Goal: Transaction & Acquisition: Purchase product/service

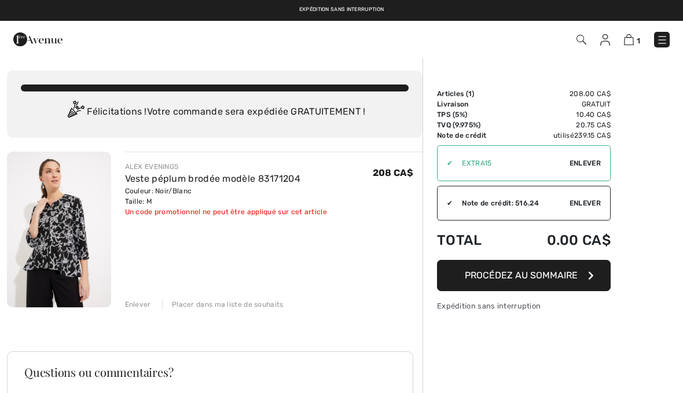
click at [241, 178] on link "Veste péplum brodée modèle 83171204" at bounding box center [213, 178] width 176 height 11
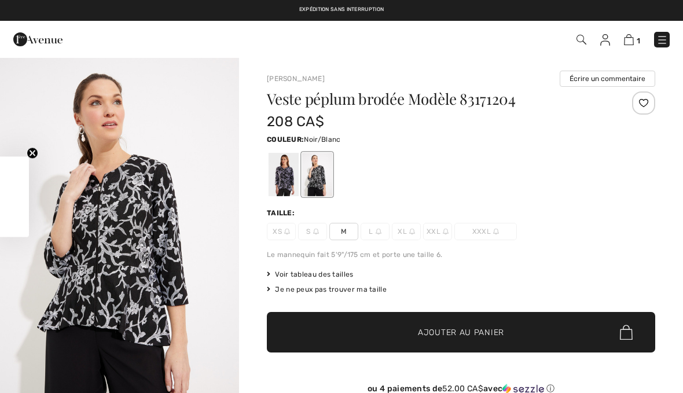
checkbox input "true"
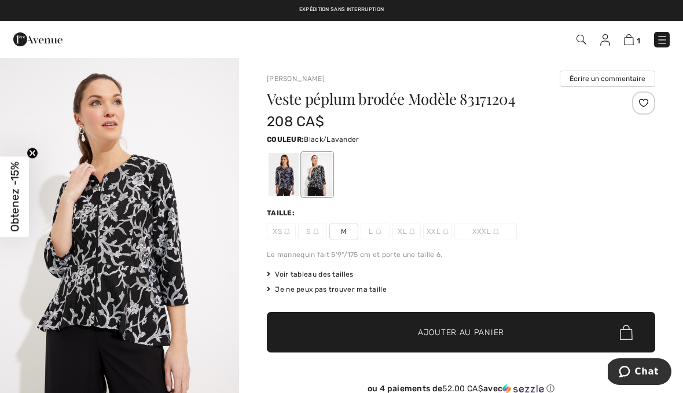
click at [288, 183] on div at bounding box center [284, 174] width 30 height 43
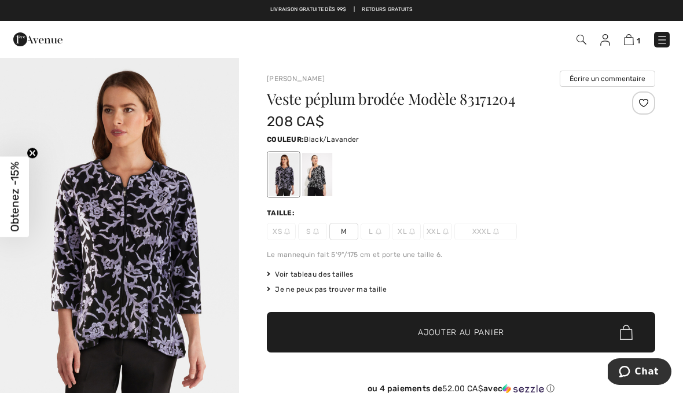
click at [482, 326] on span "Ajouter au panier" at bounding box center [461, 332] width 86 height 12
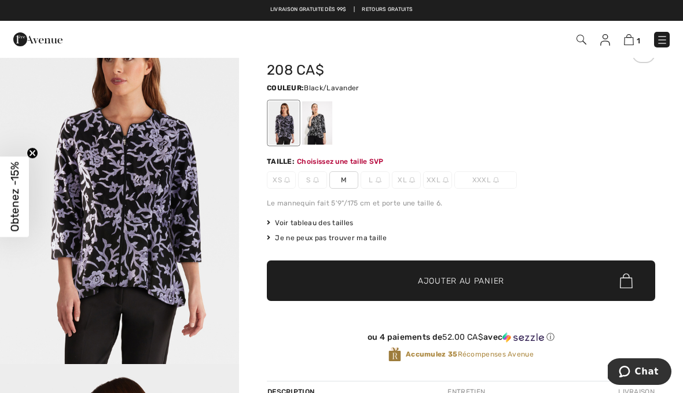
scroll to position [33, 0]
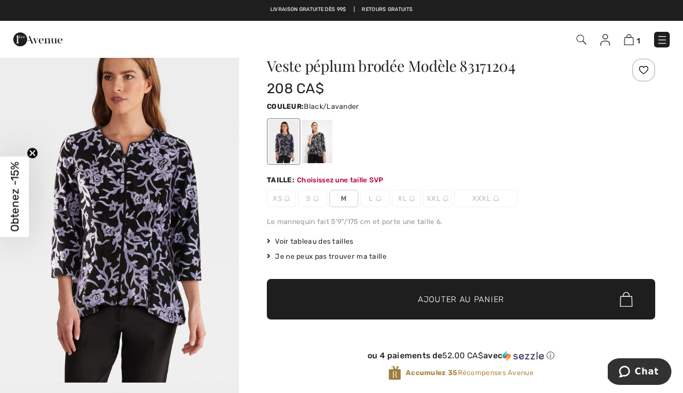
click at [341, 204] on span "M" at bounding box center [343, 198] width 29 height 17
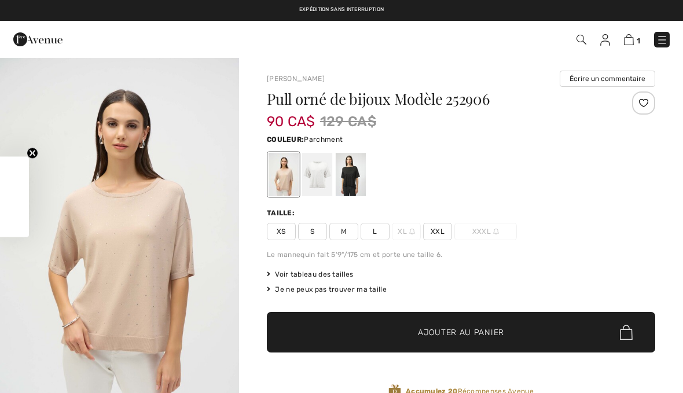
checkbox input "true"
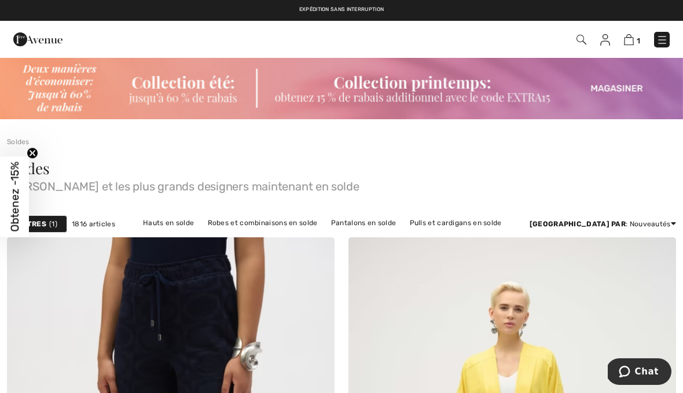
click at [629, 43] on img at bounding box center [629, 39] width 10 height 11
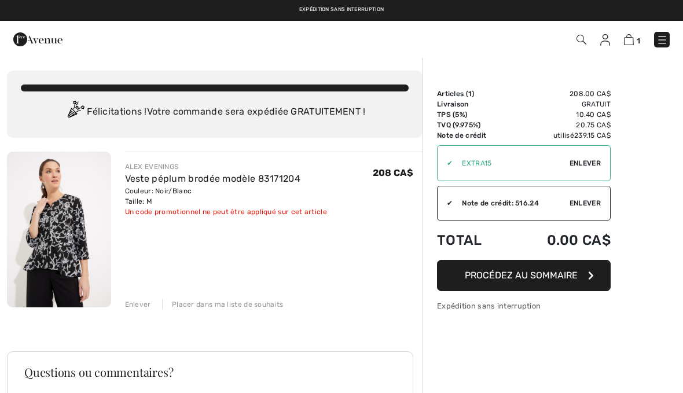
click at [170, 164] on div "ALEX EVENINGS" at bounding box center [226, 166] width 202 height 10
click at [591, 163] on span "Enlever" at bounding box center [585, 163] width 31 height 10
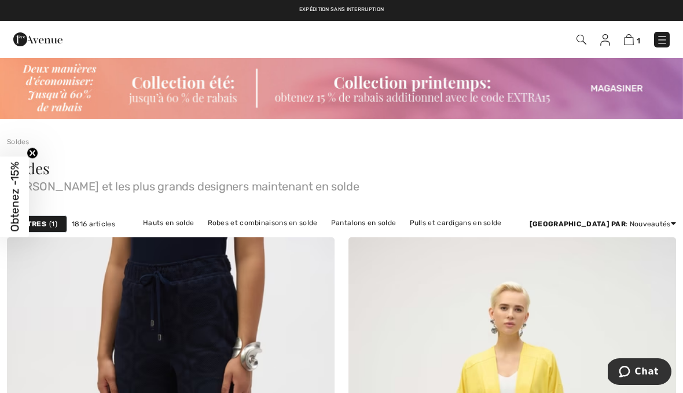
click at [631, 37] on img at bounding box center [629, 39] width 10 height 11
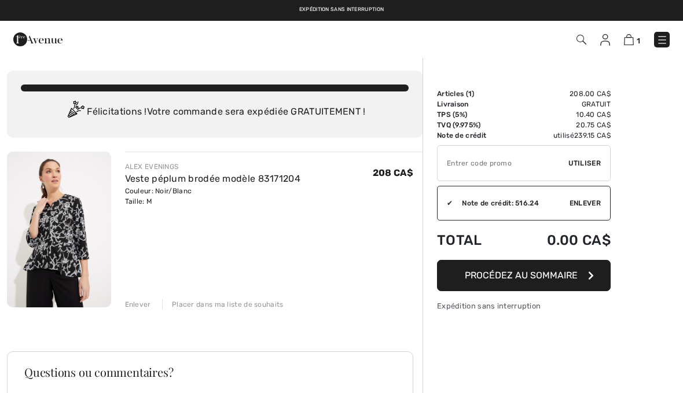
click at [274, 181] on link "Veste péplum brodée modèle 83171204" at bounding box center [213, 178] width 176 height 11
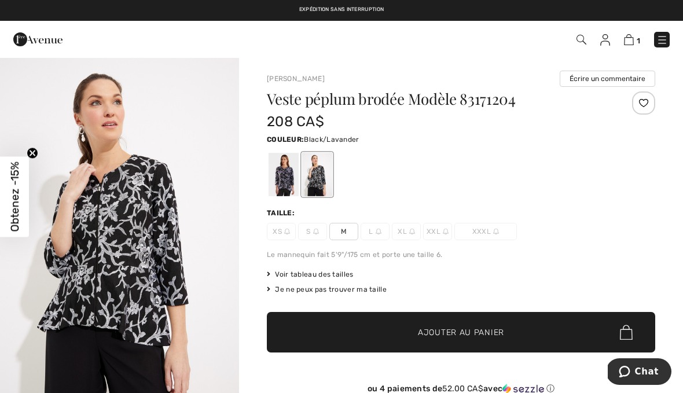
click at [284, 182] on div at bounding box center [284, 174] width 30 height 43
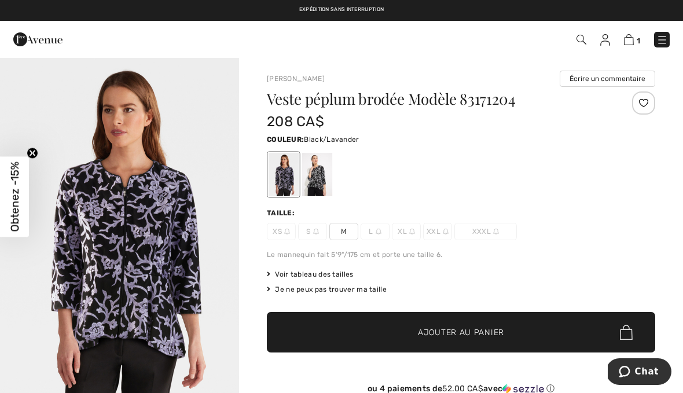
click at [457, 336] on span "Ajouter au panier" at bounding box center [461, 332] width 86 height 12
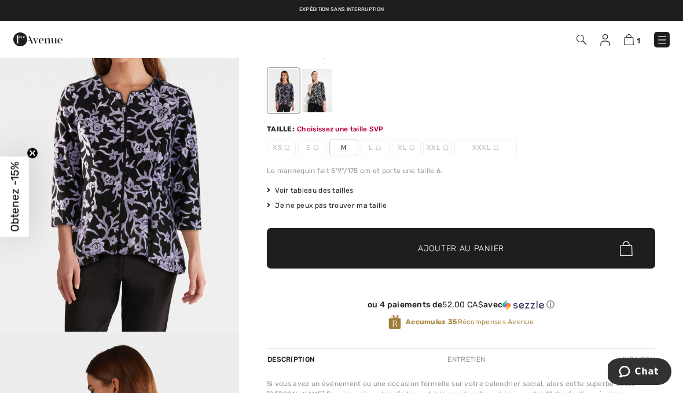
scroll to position [124, 0]
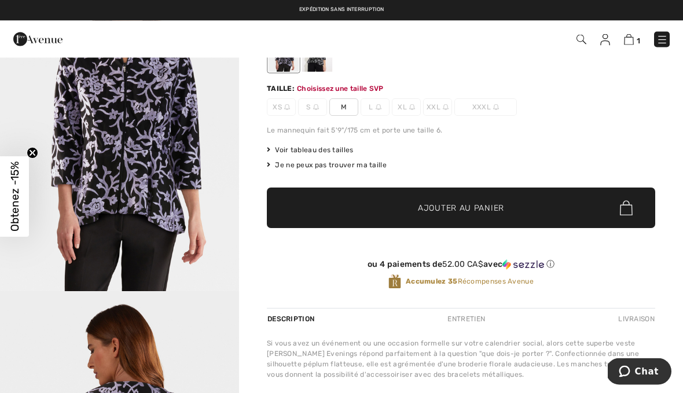
click at [343, 103] on span "M" at bounding box center [343, 107] width 29 height 17
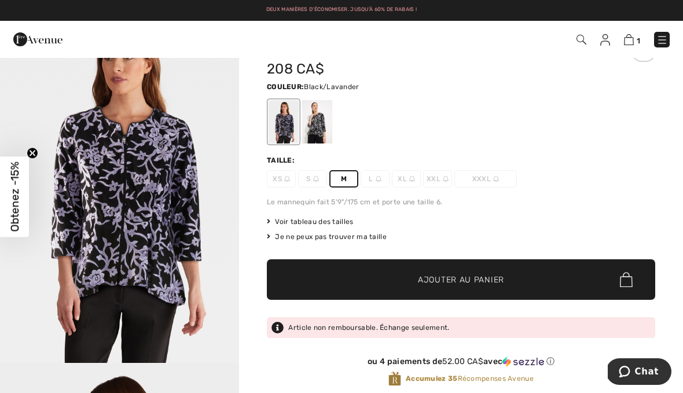
scroll to position [0, 0]
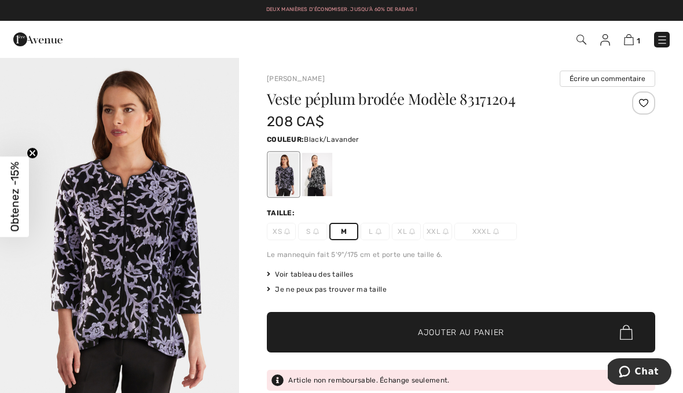
click at [515, 282] on div "Voir tableau des tailles Je ne peux pas trouver ma taille Choisir taille XS - É…" at bounding box center [461, 281] width 388 height 25
click at [509, 338] on span "✔ Ajouté au panier Ajouter au panier" at bounding box center [461, 332] width 388 height 41
click at [631, 42] on img at bounding box center [628, 39] width 10 height 11
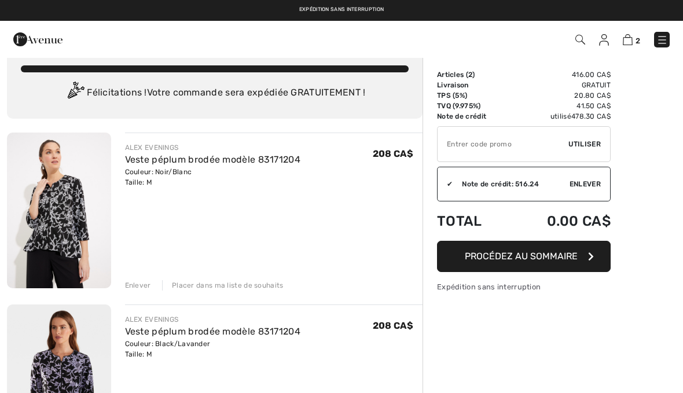
scroll to position [21, 0]
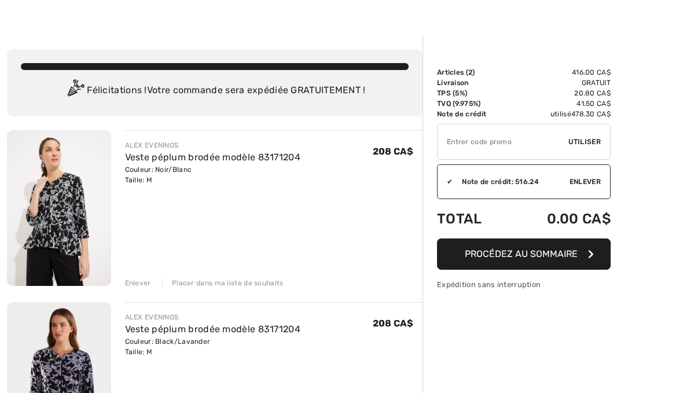
click at [148, 281] on div "Enlever" at bounding box center [138, 283] width 26 height 10
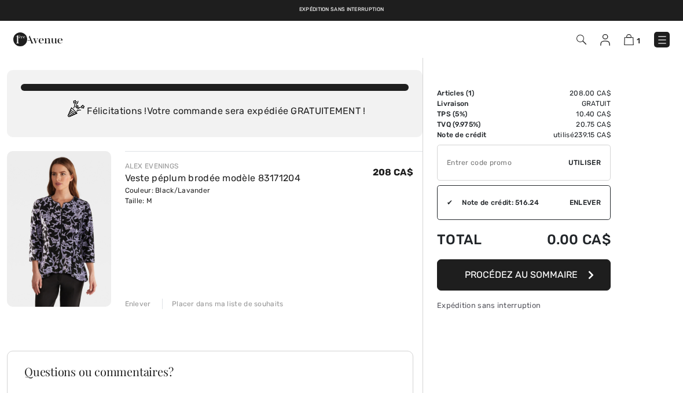
scroll to position [0, 0]
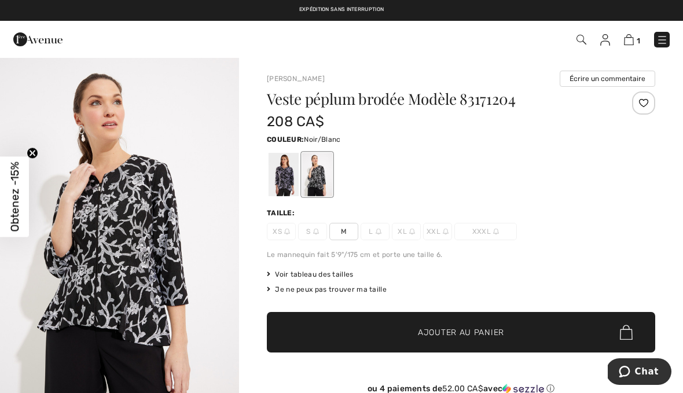
click at [648, 371] on span "Chat" at bounding box center [647, 371] width 24 height 10
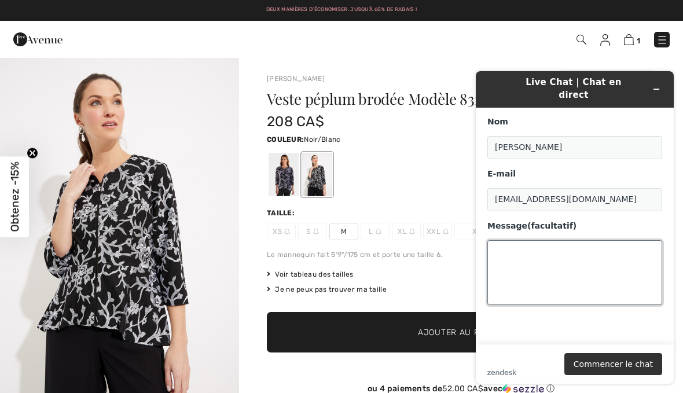
click at [526, 240] on textarea "Message (facultatif)" at bounding box center [574, 272] width 175 height 65
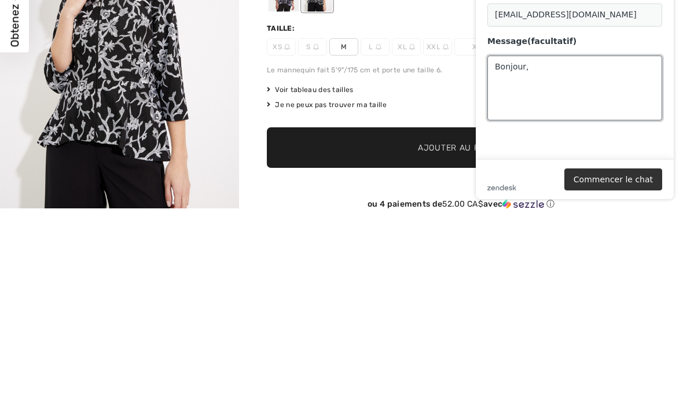
click at [504, 72] on textarea "Bonjour," at bounding box center [574, 88] width 175 height 65
click at [502, 132] on main "Nom Mona Tremblay E-mail mona_rose22@videotron.ca Message (facultatif) Bonjour," at bounding box center [576, 41] width 189 height 236
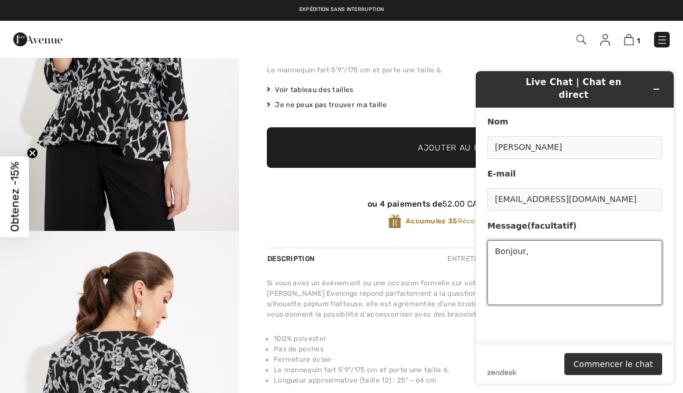
click at [541, 247] on textarea "Bonjour," at bounding box center [574, 272] width 175 height 65
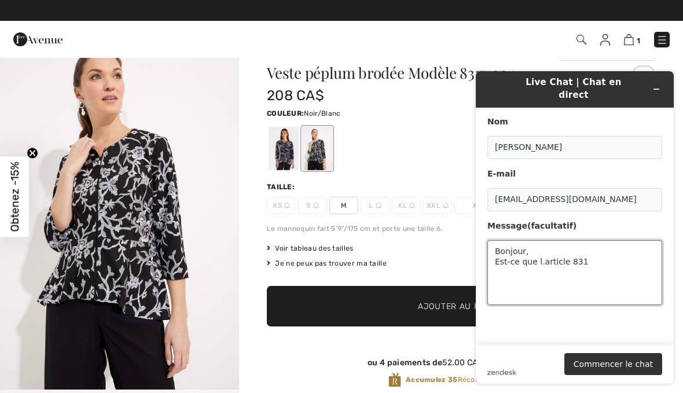
scroll to position [23, 0]
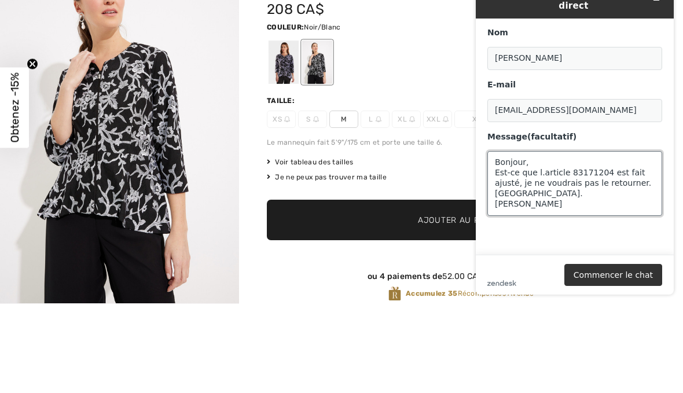
type textarea "Bonjour, Est-ce que l.article 83171204 est fait ajusté, je ne voudrais pas le r…"
click at [277, 130] on div at bounding box center [284, 151] width 30 height 43
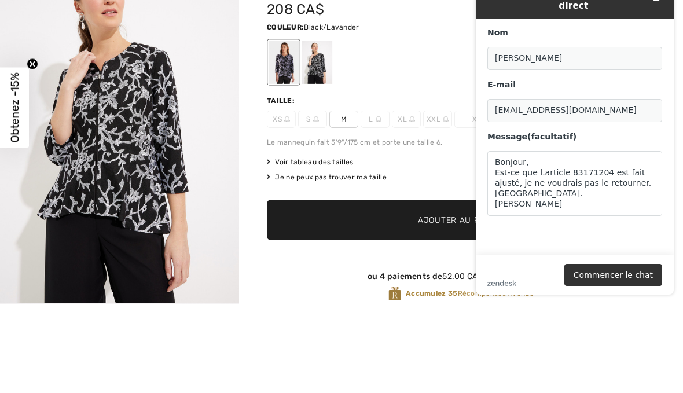
scroll to position [112, 0]
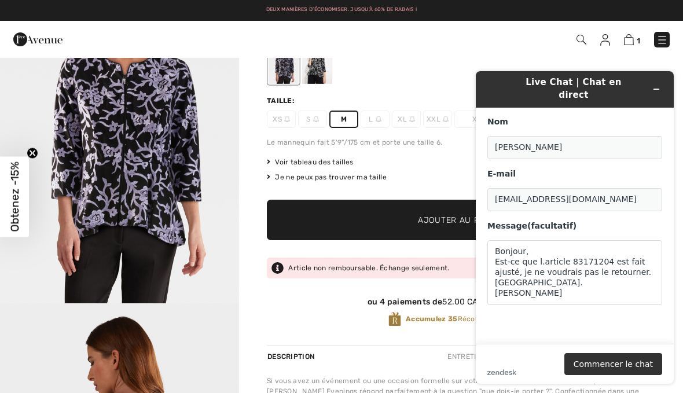
click at [409, 225] on span "✔ Ajouté au panier" at bounding box center [443, 220] width 91 height 12
click at [619, 368] on button "Commencer le chat" at bounding box center [613, 364] width 98 height 22
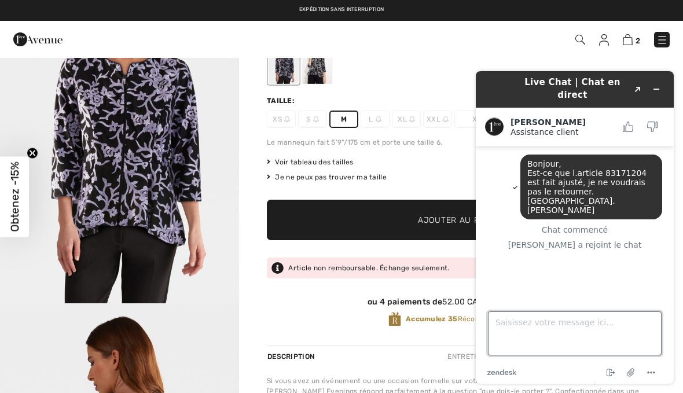
click at [522, 335] on textarea "Saisissez votre message ici..." at bounding box center [575, 333] width 174 height 44
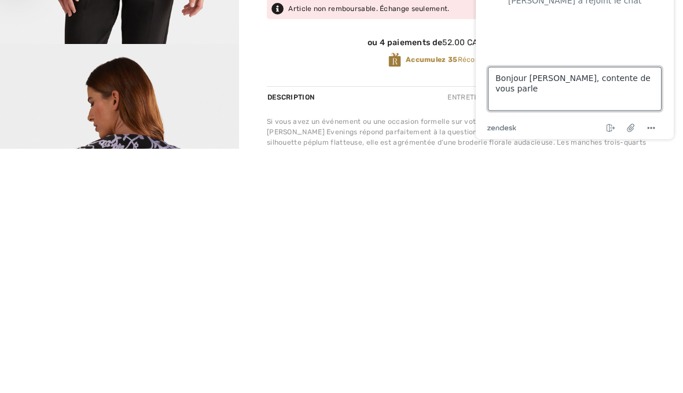
type textarea "Bonjour Christina, contente de vous parler"
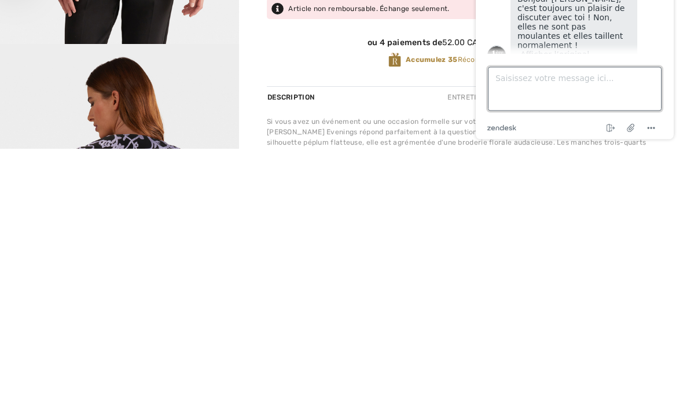
scroll to position [70, 0]
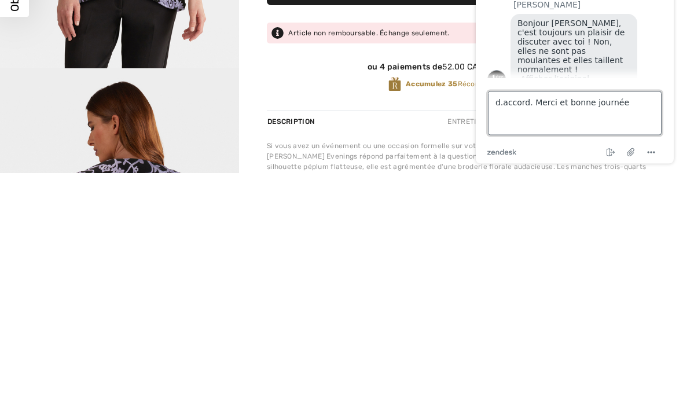
type textarea "d.accord. Merci et bonne journée!"
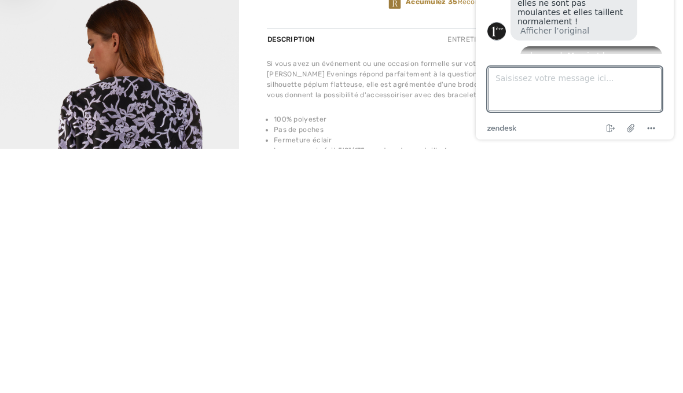
click at [656, 131] on icon "Menu" at bounding box center [651, 129] width 14 height 14
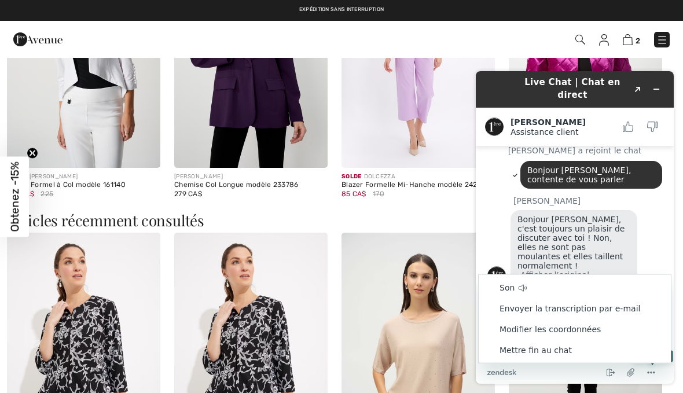
scroll to position [824, 0]
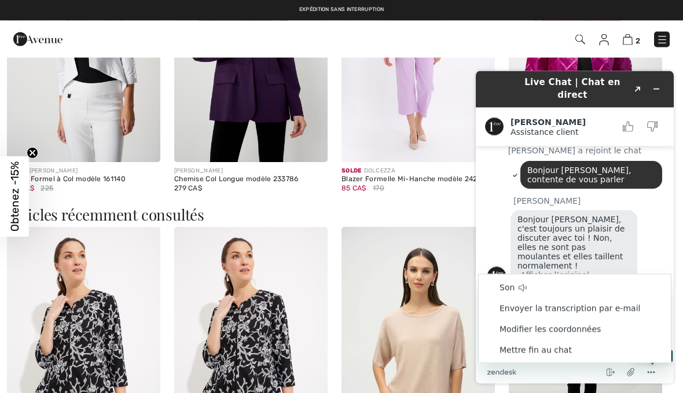
click at [564, 350] on li "Mettre fin au chat" at bounding box center [575, 349] width 192 height 21
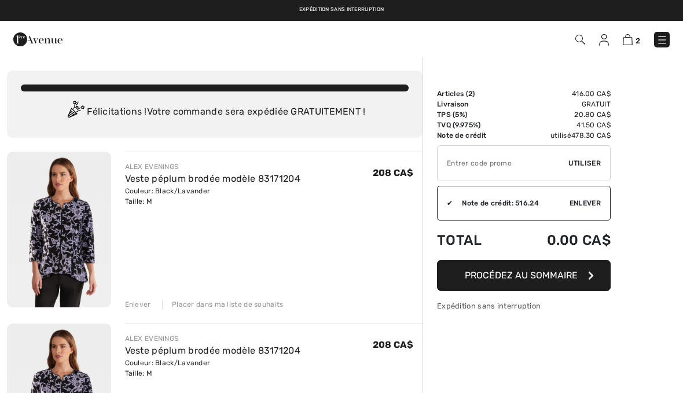
click at [635, 36] on span "2" at bounding box center [637, 40] width 5 height 9
click at [631, 35] on img at bounding box center [628, 39] width 10 height 11
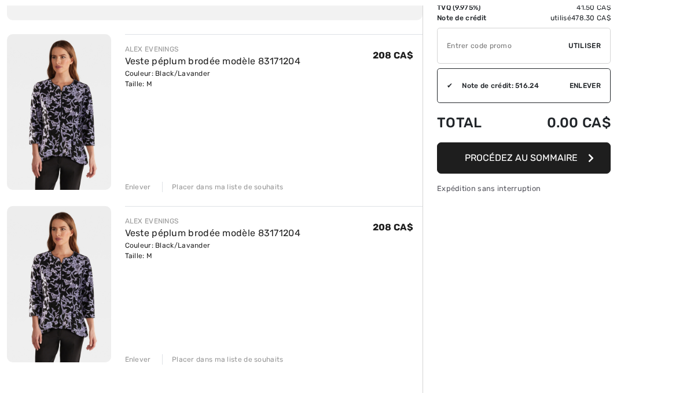
scroll to position [115, 0]
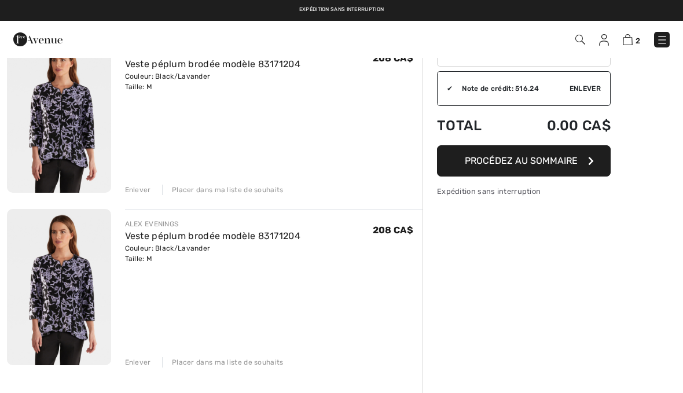
click at [144, 359] on div "Enlever" at bounding box center [138, 362] width 26 height 10
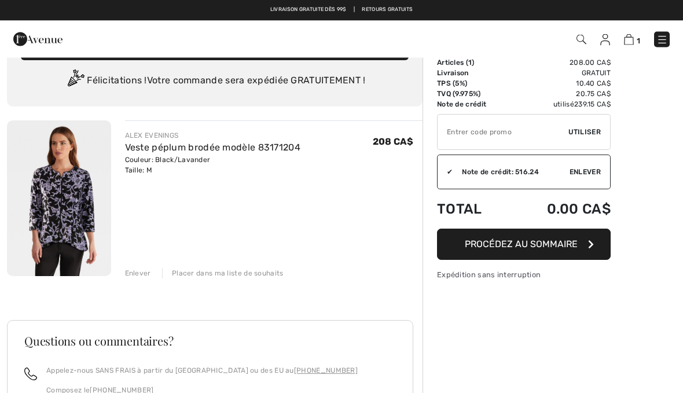
scroll to position [31, 0]
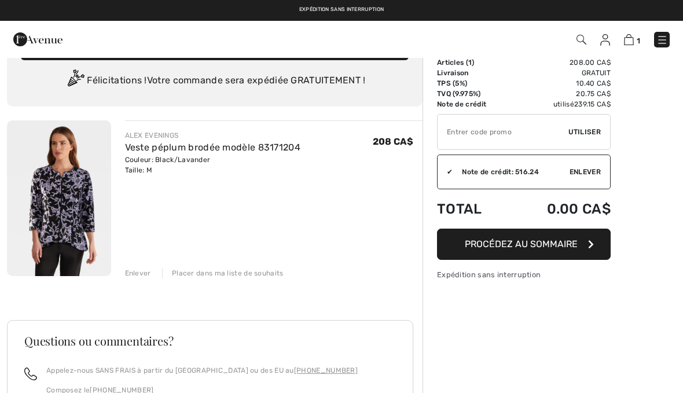
click at [594, 174] on span "Enlever" at bounding box center [585, 172] width 31 height 10
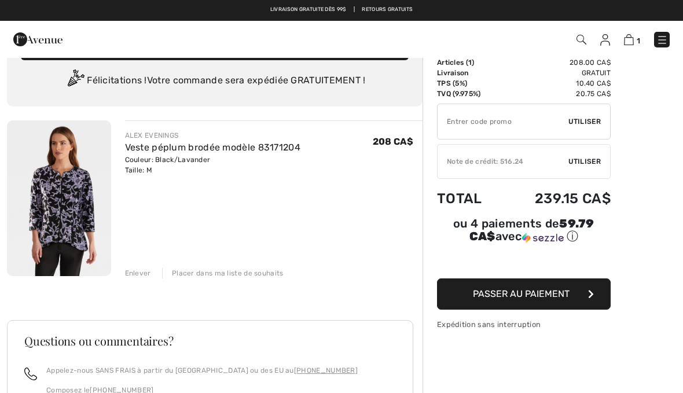
click at [580, 299] on button "Passer au paiement" at bounding box center [524, 293] width 174 height 31
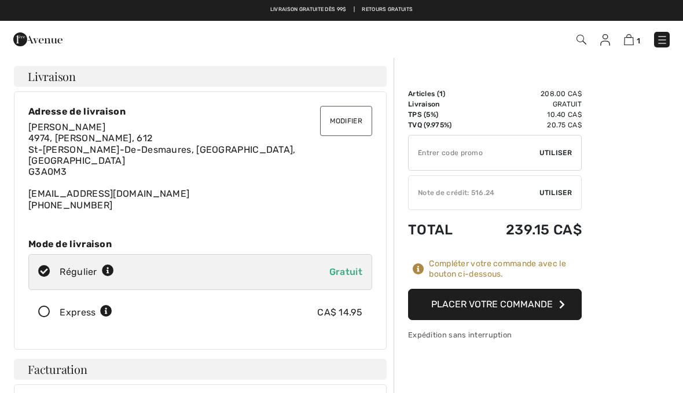
click at [568, 192] on span "Utiliser" at bounding box center [555, 193] width 32 height 10
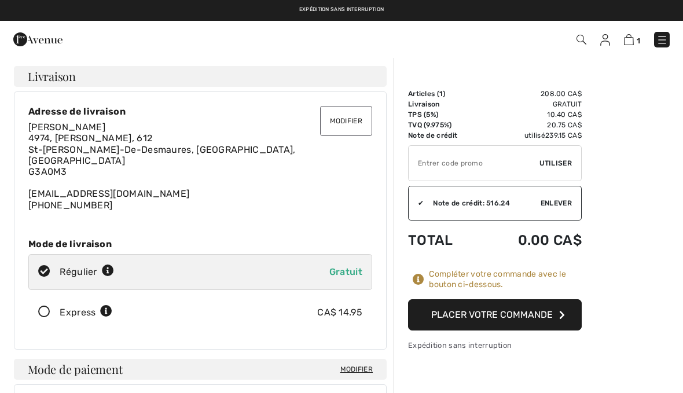
click at [545, 316] on button "Placer votre commande" at bounding box center [495, 314] width 174 height 31
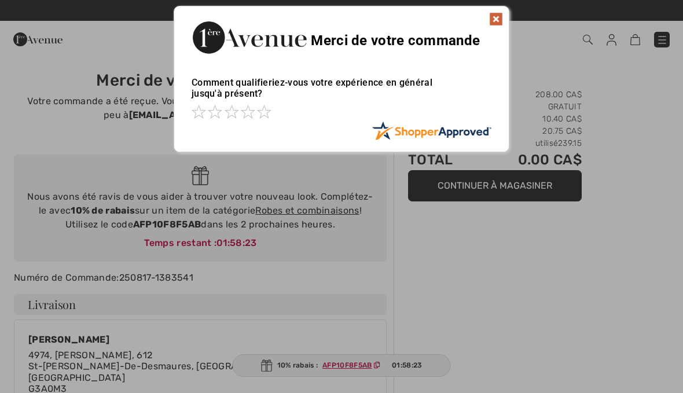
click at [497, 17] on img at bounding box center [496, 19] width 14 height 14
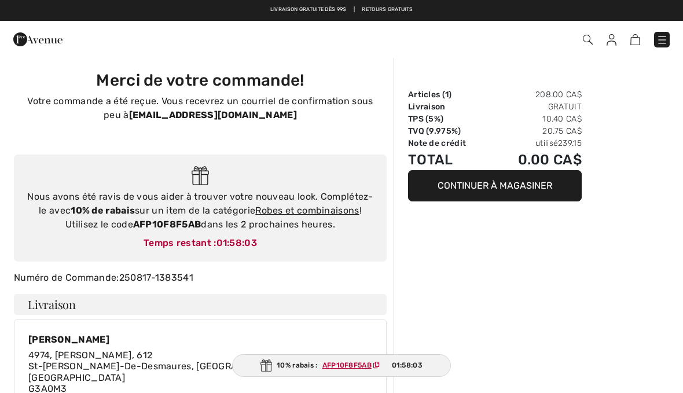
click at [667, 34] on img at bounding box center [662, 40] width 12 height 12
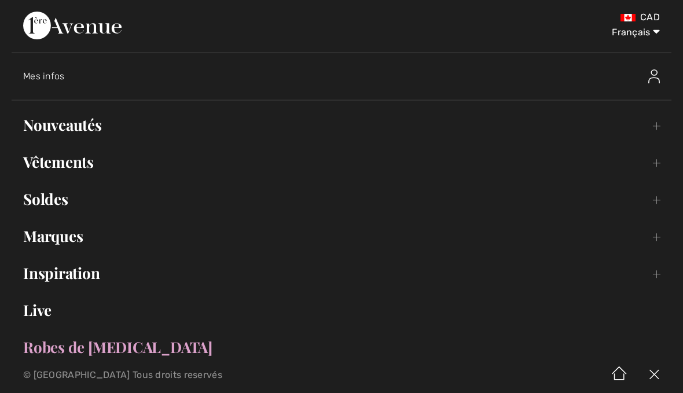
click at [58, 199] on link "Soldes Toggle submenu" at bounding box center [342, 198] width 660 height 25
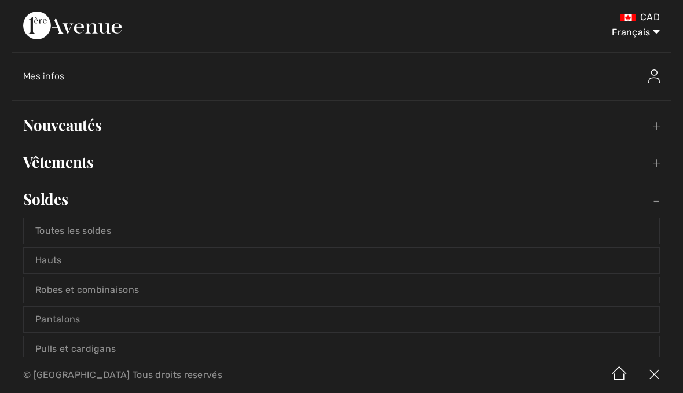
click at [103, 236] on link "Toutes les soldes" at bounding box center [341, 230] width 635 height 25
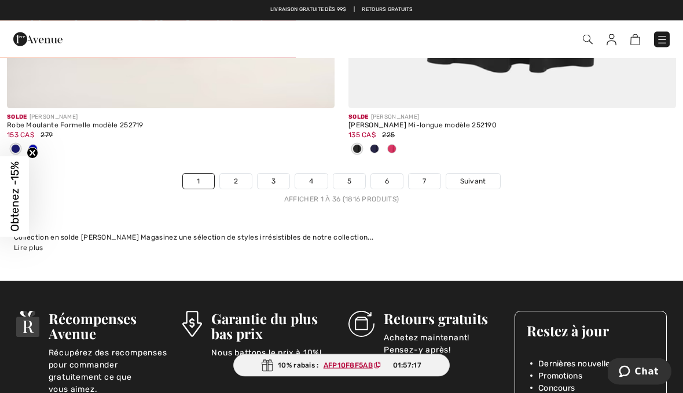
scroll to position [10058, 0]
click at [240, 174] on link "2" at bounding box center [236, 181] width 32 height 15
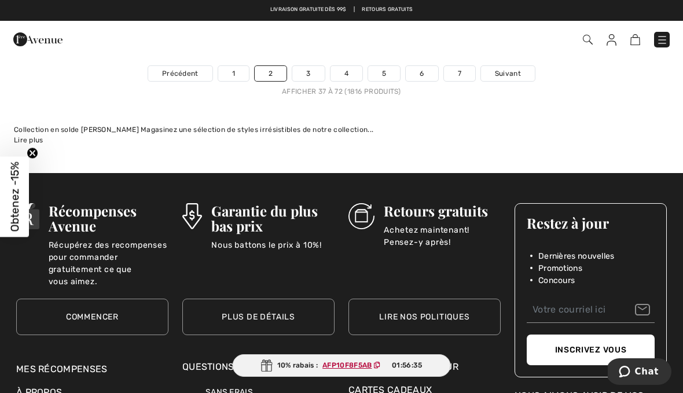
scroll to position [10290, 0]
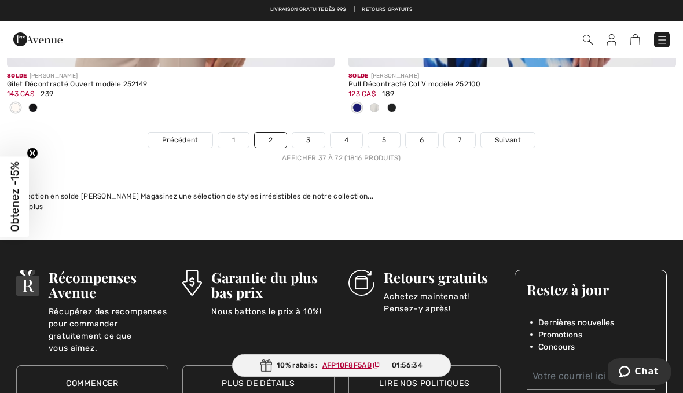
click at [311, 134] on link "3" at bounding box center [308, 140] width 32 height 15
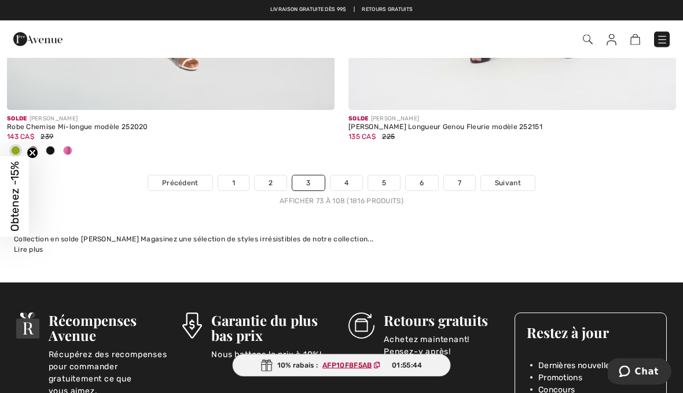
scroll to position [10171, 0]
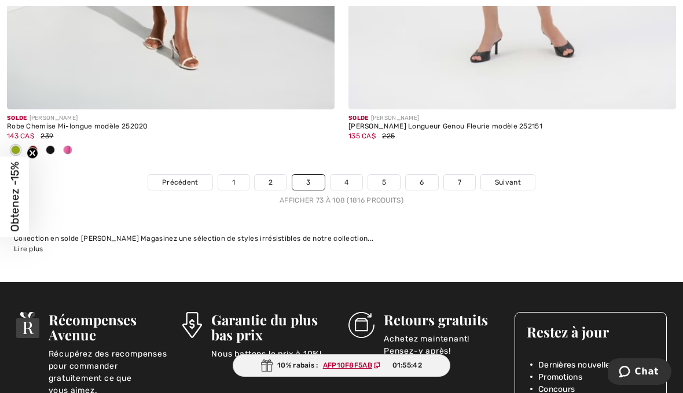
click at [340, 175] on link "4" at bounding box center [346, 182] width 32 height 15
click at [347, 175] on link "4" at bounding box center [346, 182] width 32 height 15
click at [349, 179] on link "4" at bounding box center [346, 182] width 32 height 15
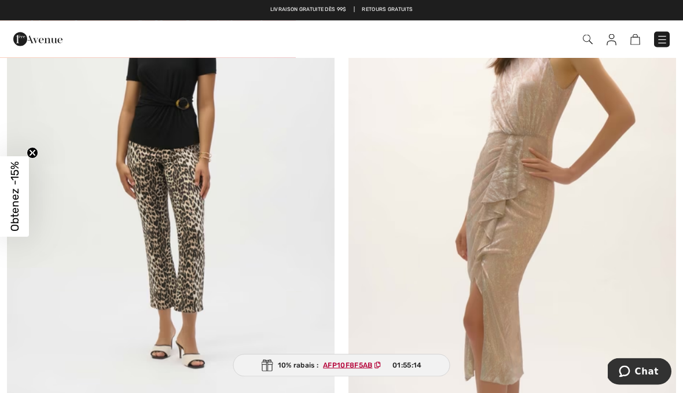
scroll to position [3062, 0]
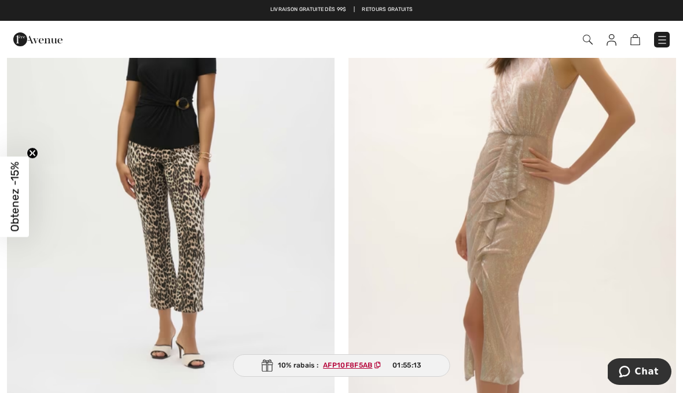
click at [203, 224] on img at bounding box center [171, 163] width 328 height 491
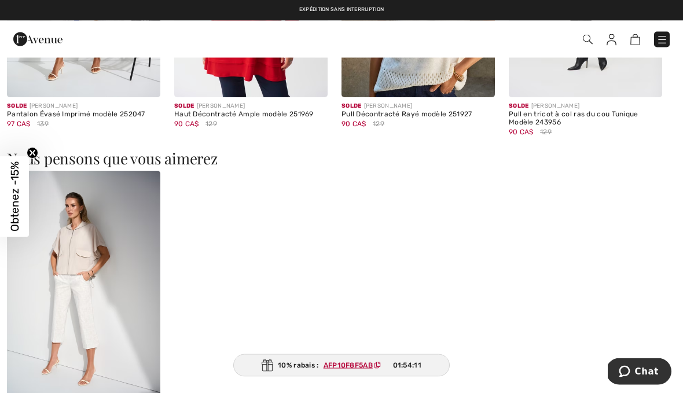
scroll to position [1364, 0]
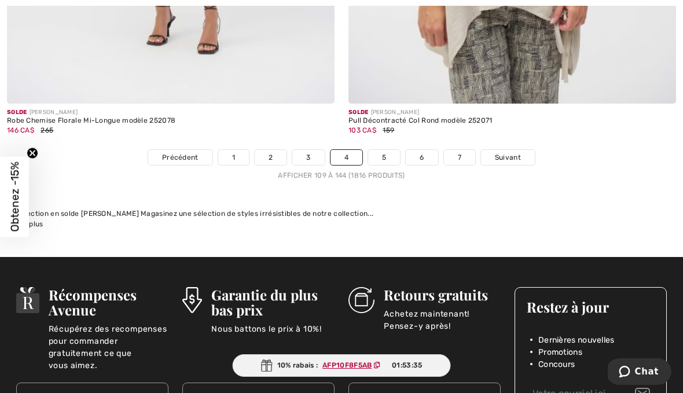
scroll to position [10141, 0]
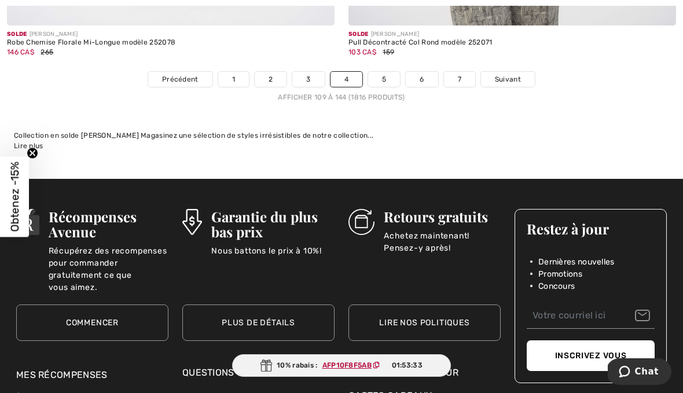
click at [385, 72] on link "5" at bounding box center [384, 79] width 32 height 15
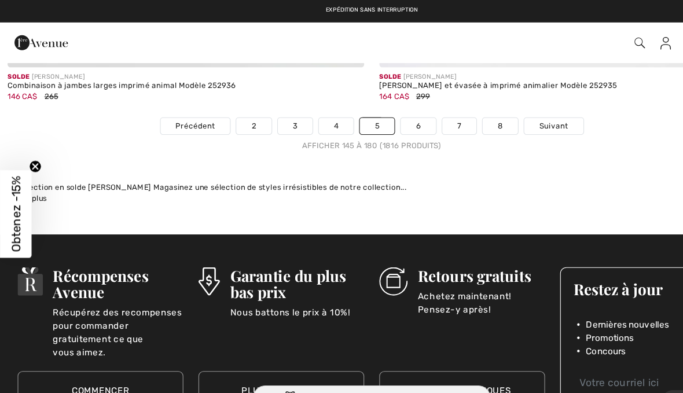
scroll to position [10024, 0]
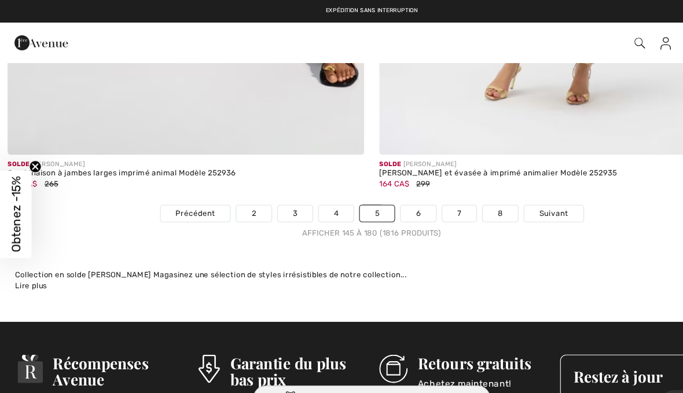
click at [387, 189] on link "6" at bounding box center [384, 196] width 32 height 15
click at [383, 189] on link "6" at bounding box center [384, 196] width 32 height 15
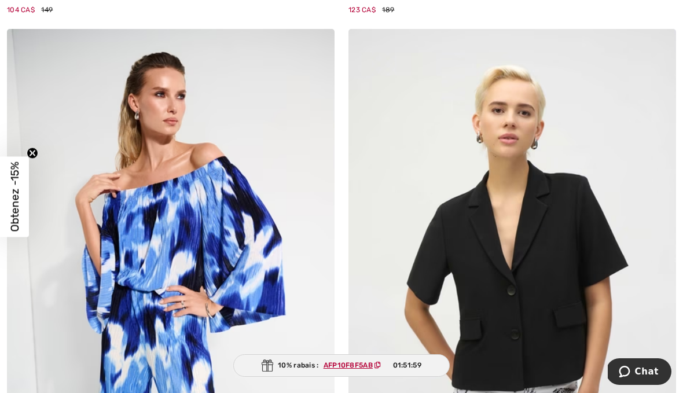
scroll to position [4686, 0]
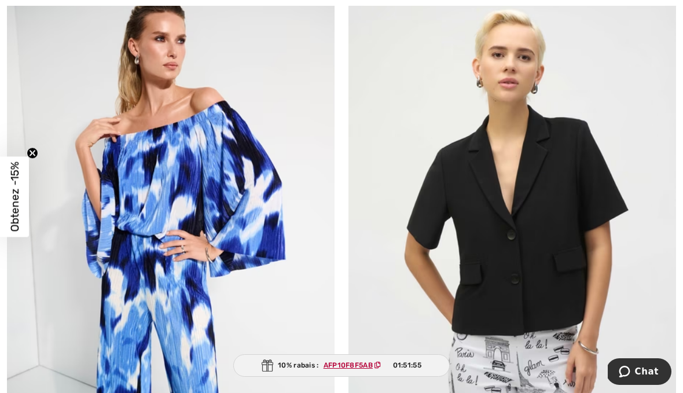
click at [557, 256] on img at bounding box center [512, 218] width 328 height 491
click at [553, 208] on img at bounding box center [512, 218] width 328 height 491
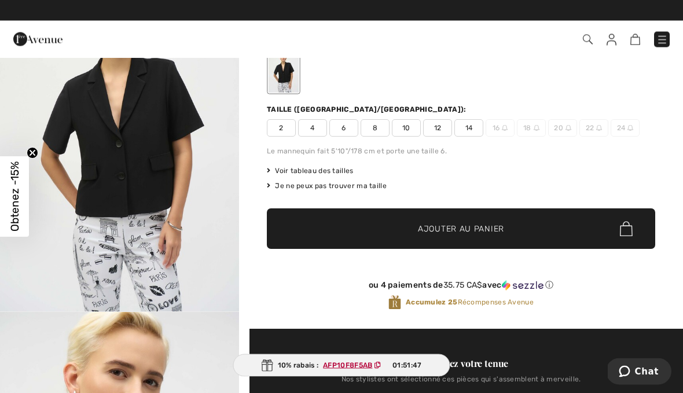
scroll to position [104, 0]
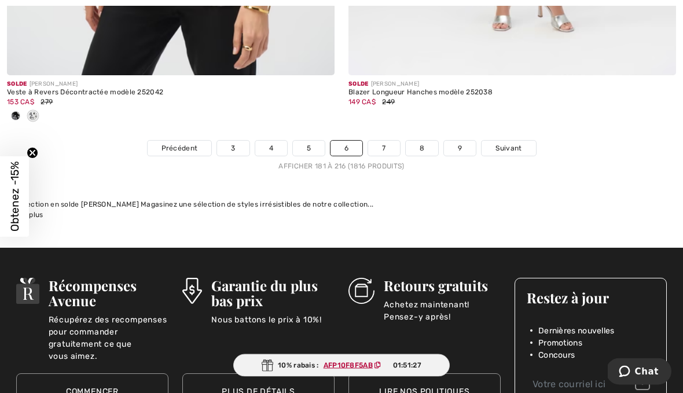
scroll to position [10014, 0]
click at [391, 141] on link "7" at bounding box center [383, 148] width 31 height 15
click at [390, 141] on link "7" at bounding box center [383, 148] width 31 height 15
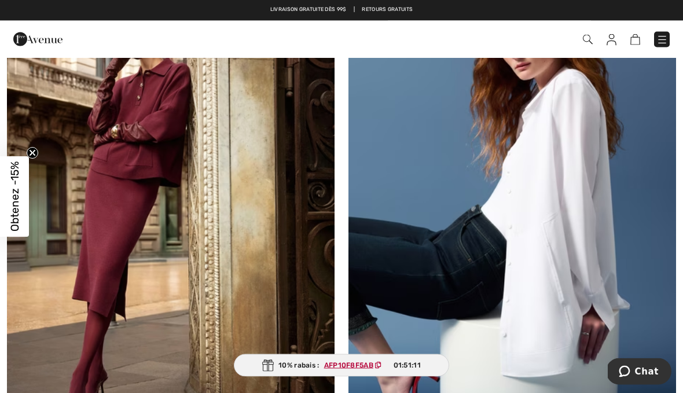
scroll to position [2444, 0]
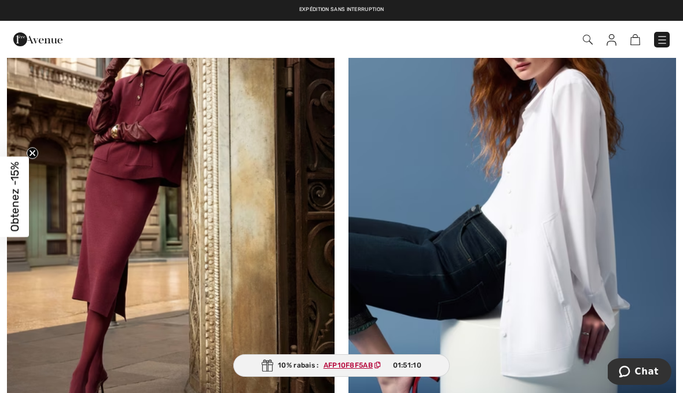
click at [574, 234] on img at bounding box center [512, 224] width 328 height 491
click at [569, 241] on img at bounding box center [512, 224] width 328 height 491
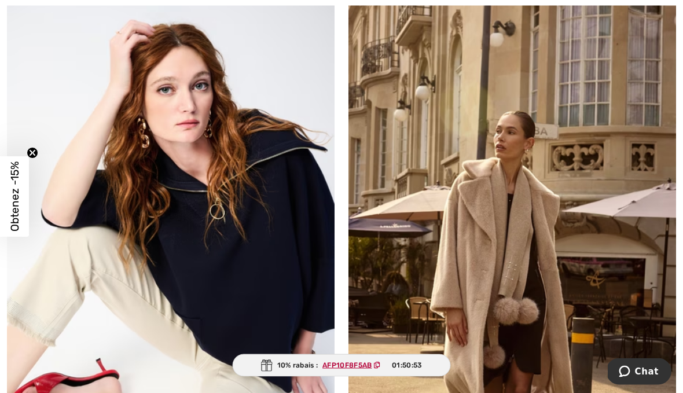
scroll to position [2989, 0]
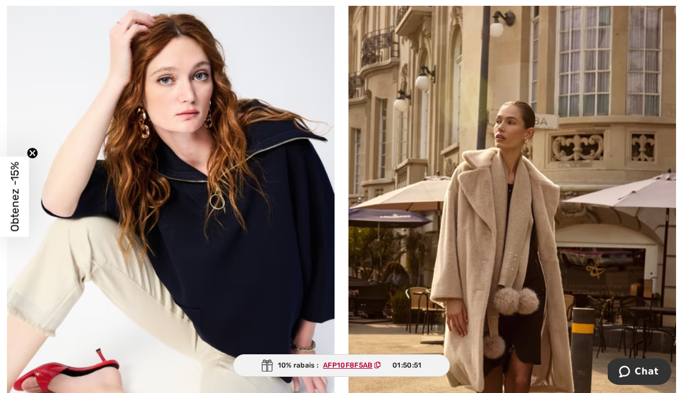
click at [261, 238] on img at bounding box center [171, 235] width 328 height 491
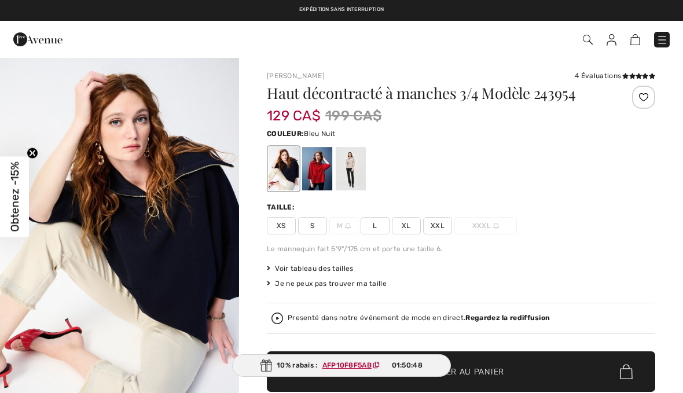
checkbox input "true"
click at [602, 232] on div "XS S M L XL XXL XXXL" at bounding box center [461, 225] width 388 height 17
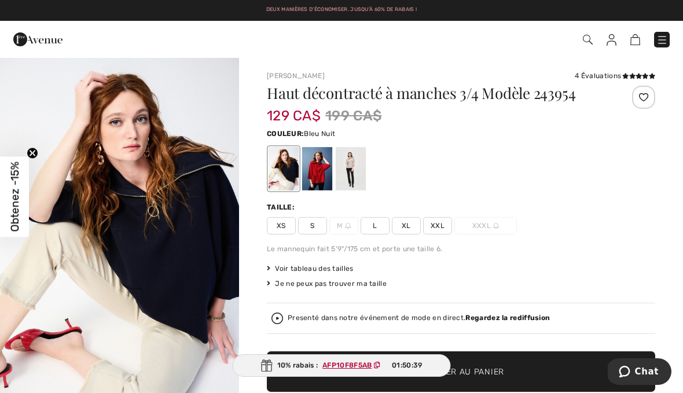
click at [358, 161] on div at bounding box center [351, 168] width 30 height 43
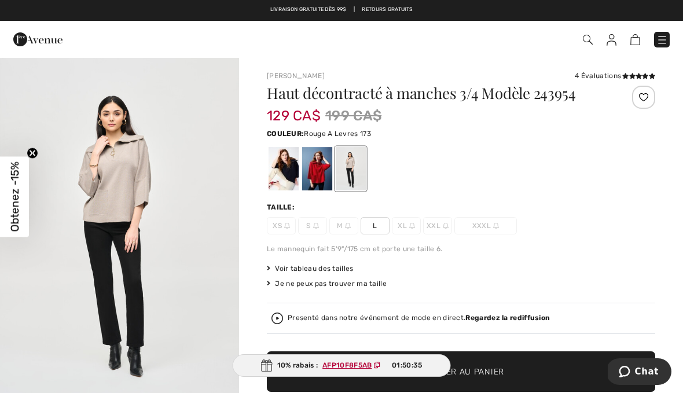
click at [324, 175] on div at bounding box center [317, 168] width 30 height 43
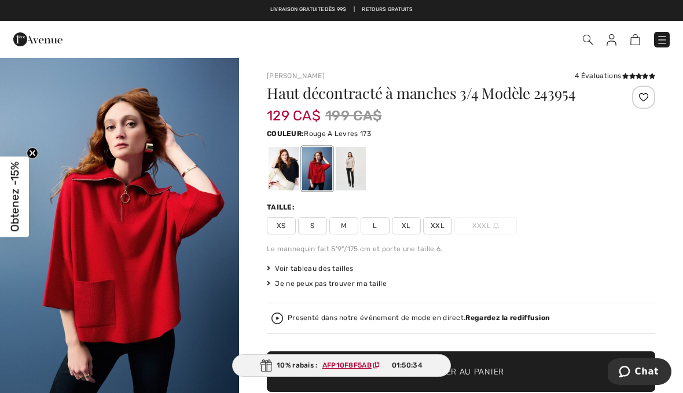
click at [293, 166] on div at bounding box center [284, 168] width 30 height 43
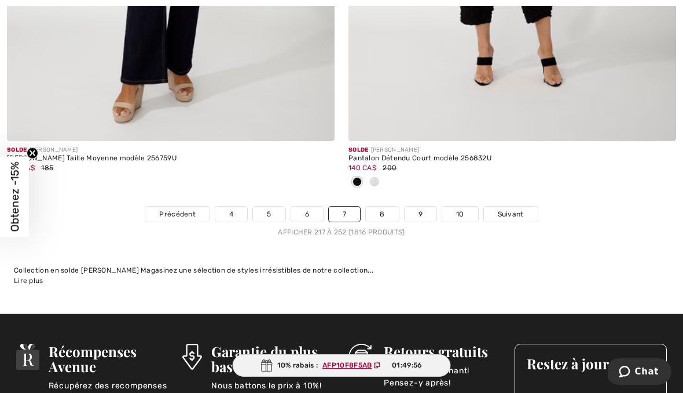
scroll to position [10213, 0]
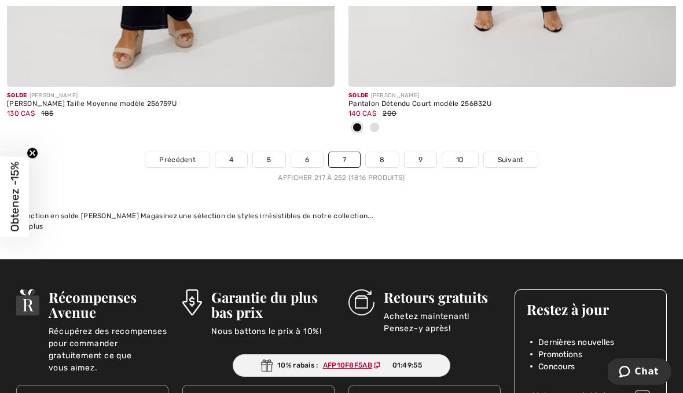
click at [390, 152] on link "8" at bounding box center [382, 159] width 32 height 15
click at [392, 152] on link "8" at bounding box center [382, 159] width 32 height 15
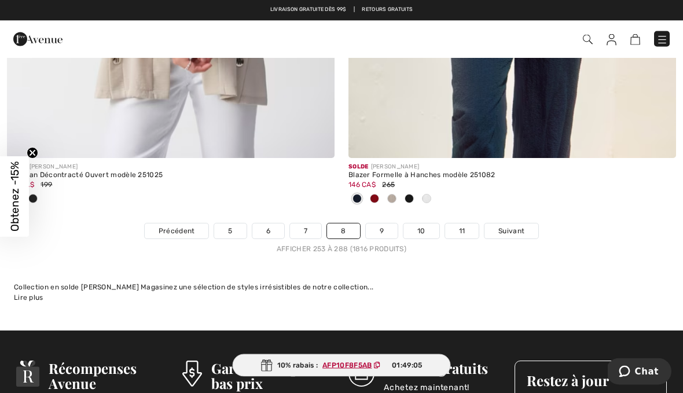
scroll to position [10046, 0]
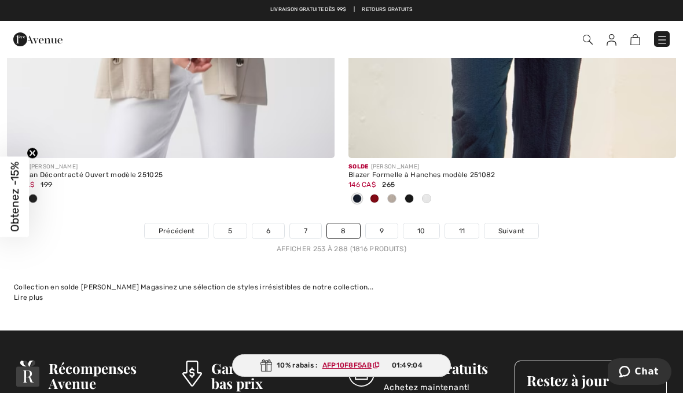
click at [380, 223] on link "9" at bounding box center [382, 230] width 32 height 15
click at [549, 171] on div "Blazer Formelle à Hanches modèle 251082" at bounding box center [512, 175] width 328 height 8
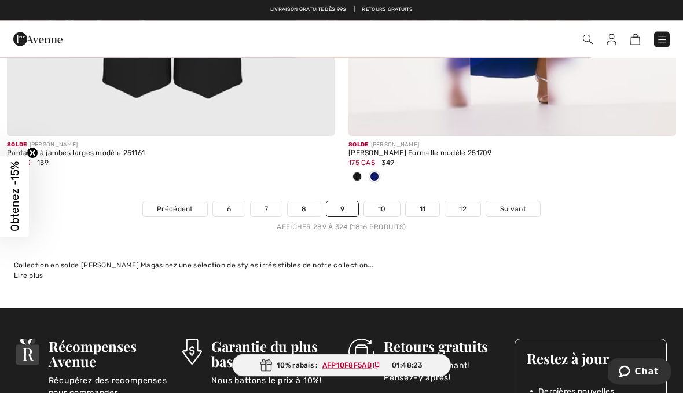
scroll to position [10259, 0]
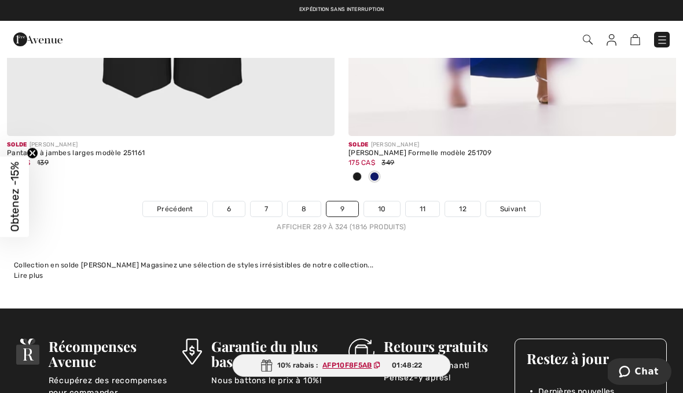
click at [393, 201] on link "10" at bounding box center [382, 208] width 36 height 15
click at [390, 201] on link "10" at bounding box center [382, 208] width 36 height 15
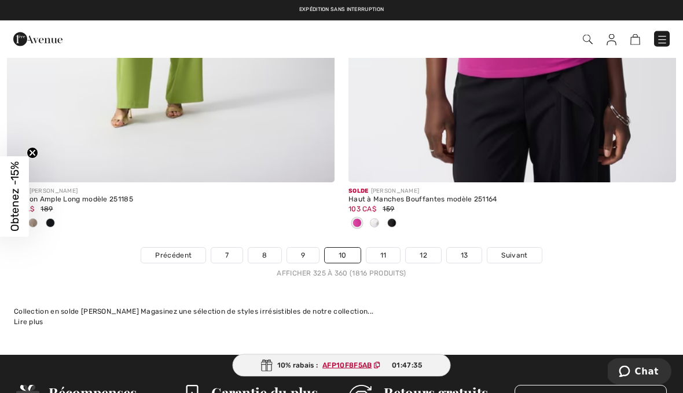
scroll to position [10213, 0]
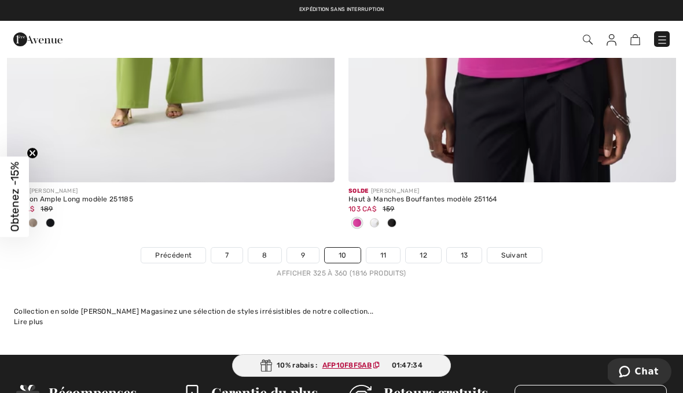
click at [380, 251] on link "11" at bounding box center [383, 255] width 34 height 15
click at [385, 251] on link "11" at bounding box center [383, 255] width 34 height 15
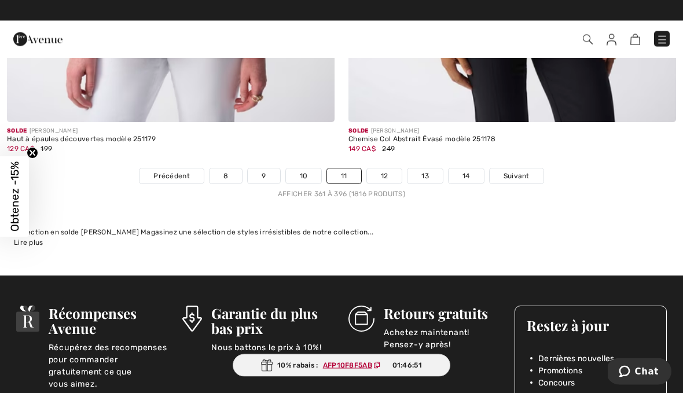
scroll to position [10044, 0]
click at [399, 168] on link "12" at bounding box center [384, 175] width 35 height 15
click at [391, 168] on link "12" at bounding box center [384, 175] width 35 height 15
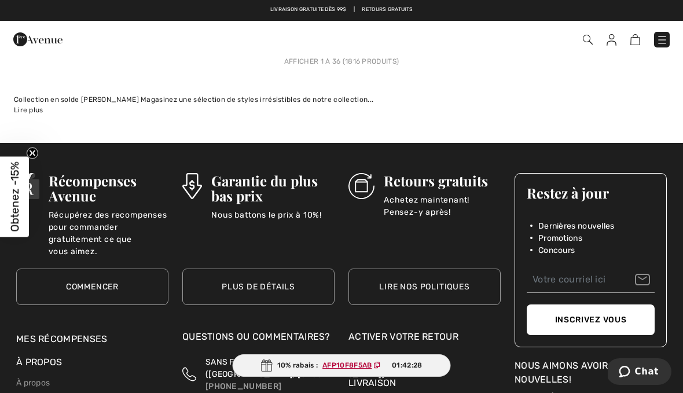
scroll to position [10061, 0]
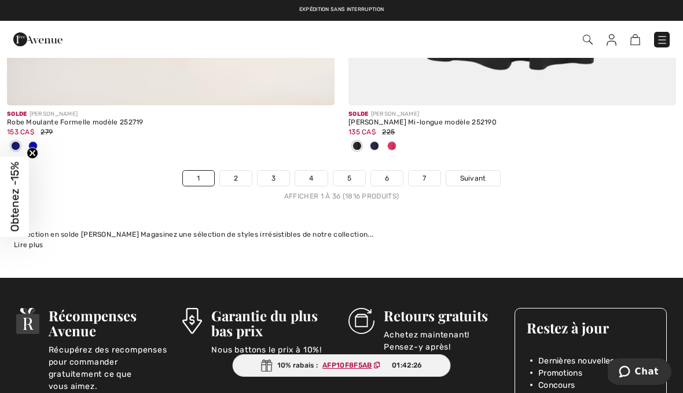
click at [230, 173] on link "2" at bounding box center [236, 178] width 32 height 15
click at [229, 171] on link "2" at bounding box center [236, 178] width 32 height 15
click at [234, 171] on link "2" at bounding box center [236, 178] width 32 height 15
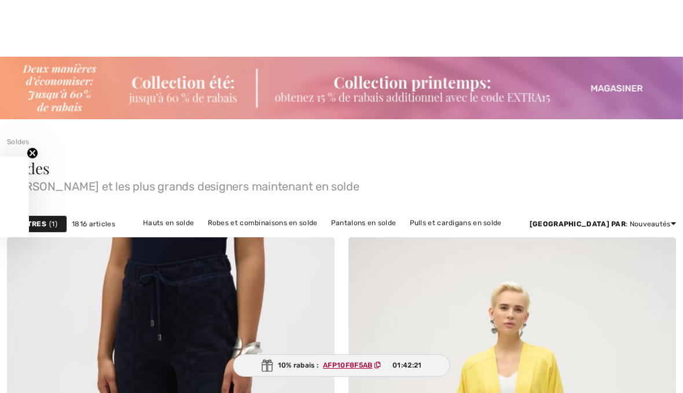
checkbox input "true"
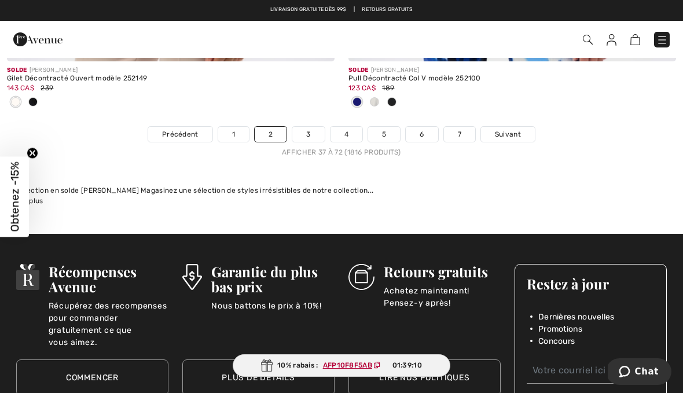
scroll to position [10280, 0]
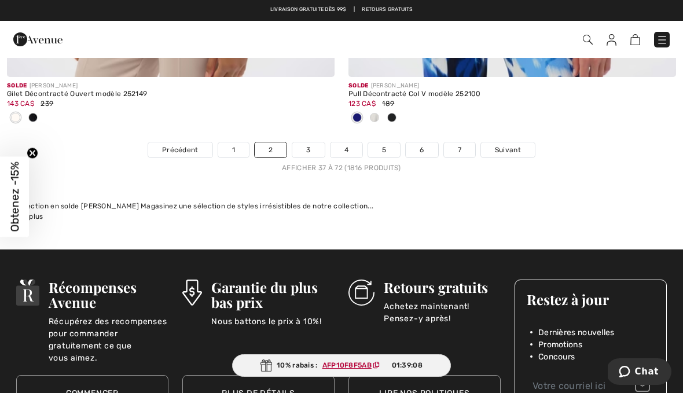
click at [303, 142] on link "3" at bounding box center [308, 149] width 32 height 15
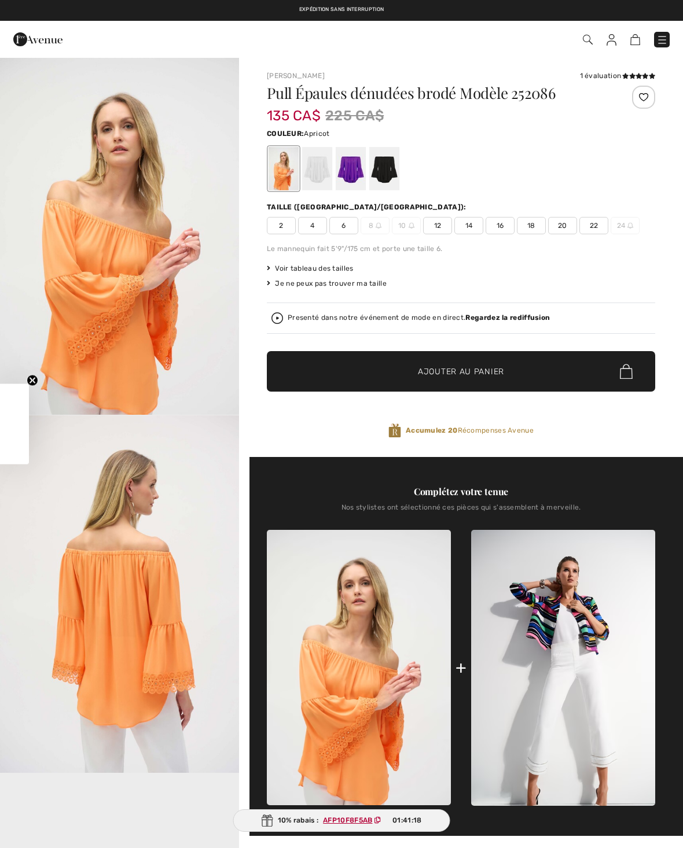
checkbox input "true"
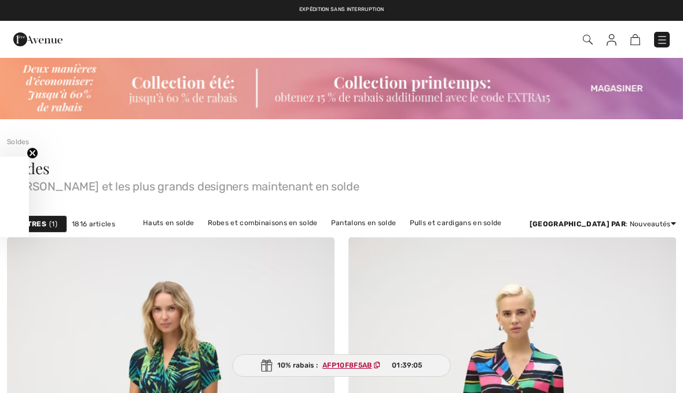
checkbox input "true"
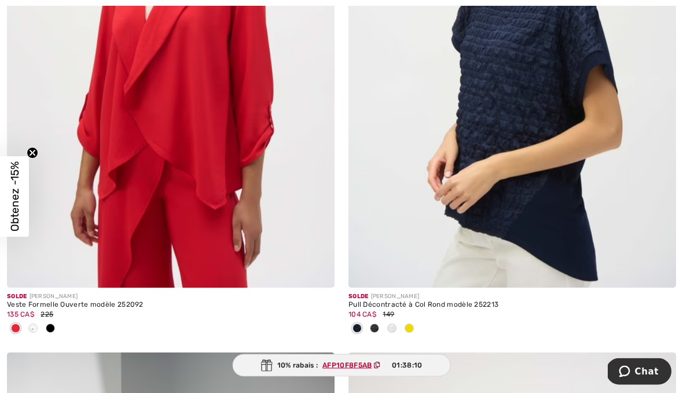
scroll to position [9437, 0]
